Goal: Task Accomplishment & Management: Manage account settings

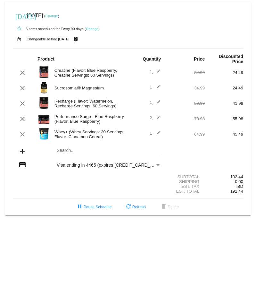
click at [157, 118] on mat-icon "edit" at bounding box center [157, 119] width 8 height 8
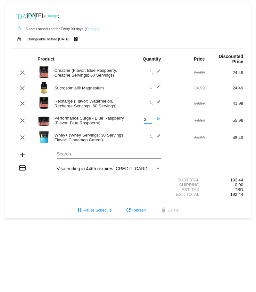
drag, startPoint x: 151, startPoint y: 120, endPoint x: 131, endPoint y: 121, distance: 20.9
click at [144, 121] on input "2" at bounding box center [148, 119] width 8 height 5
type input "1"
click at [150, 121] on input "1" at bounding box center [148, 119] width 8 height 5
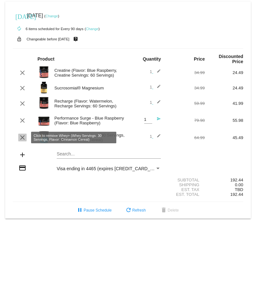
click at [24, 137] on mat-icon "clear" at bounding box center [23, 138] width 8 height 8
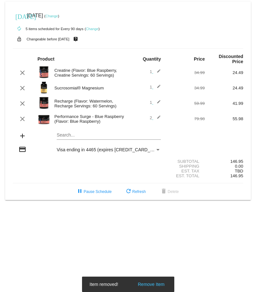
click at [160, 117] on mat-icon "edit" at bounding box center [157, 119] width 8 height 8
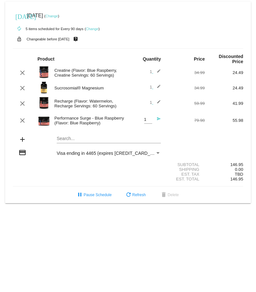
type input "1"
click at [148, 121] on input "1" at bounding box center [148, 119] width 8 height 5
click at [136, 131] on div "Search..." at bounding box center [109, 137] width 104 height 13
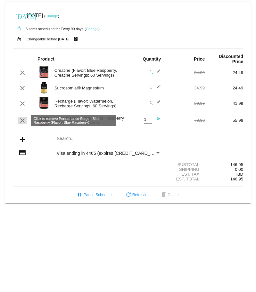
click at [21, 121] on mat-icon "clear" at bounding box center [23, 121] width 8 height 8
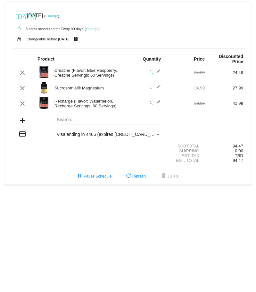
click at [58, 17] on link "Change" at bounding box center [52, 16] width 13 height 4
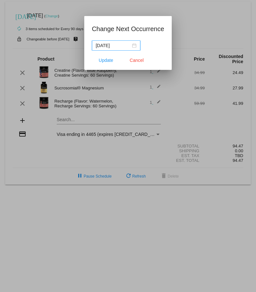
click at [133, 44] on div "[DATE]" at bounding box center [116, 45] width 41 height 7
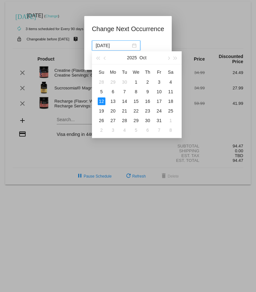
click at [212, 23] on div at bounding box center [128, 146] width 256 height 292
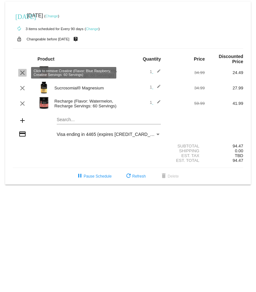
click at [22, 73] on mat-icon "clear" at bounding box center [23, 73] width 8 height 8
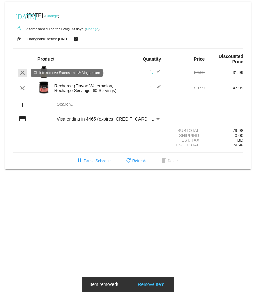
click at [22, 73] on mat-icon "clear" at bounding box center [23, 73] width 8 height 8
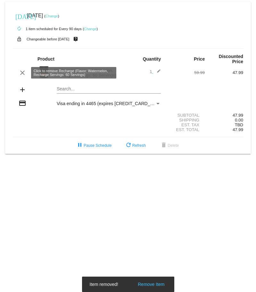
click at [23, 73] on mat-icon "clear" at bounding box center [23, 73] width 8 height 8
